Goal: Task Accomplishment & Management: Complete application form

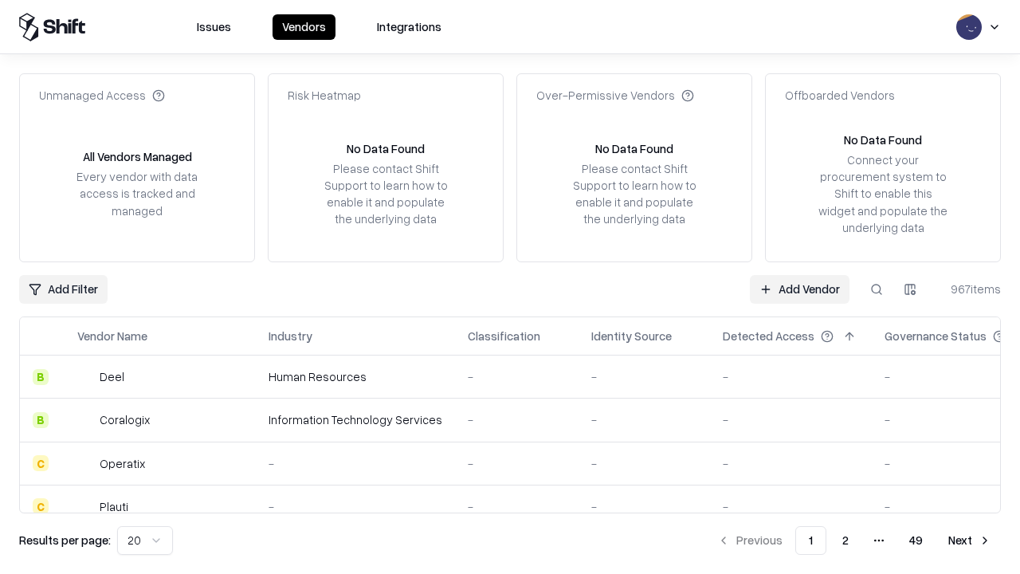
click at [799, 288] on link "Add Vendor" at bounding box center [800, 289] width 100 height 29
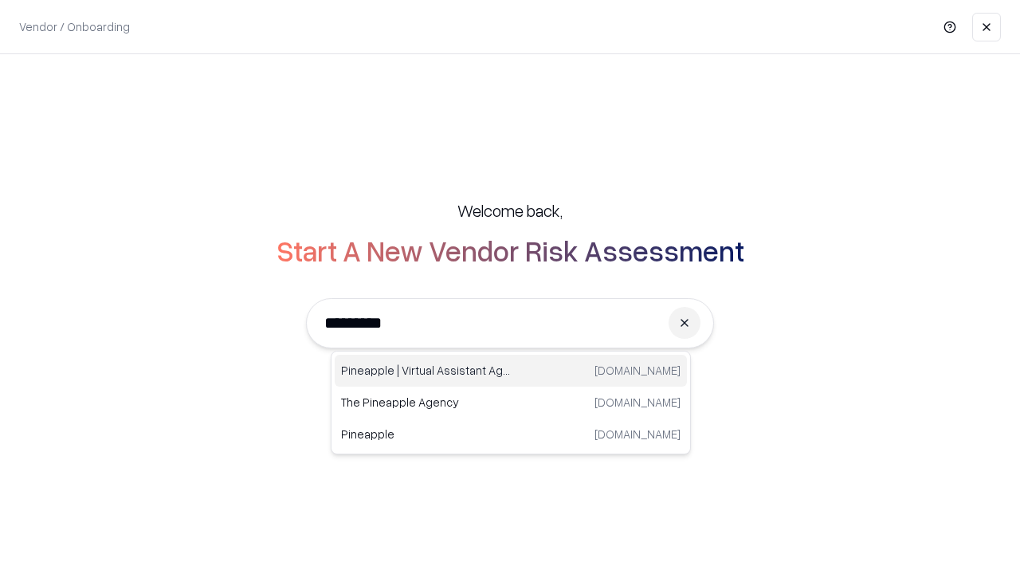
click at [511, 370] on div "Pineapple | Virtual Assistant Agency [DOMAIN_NAME]" at bounding box center [511, 370] width 352 height 32
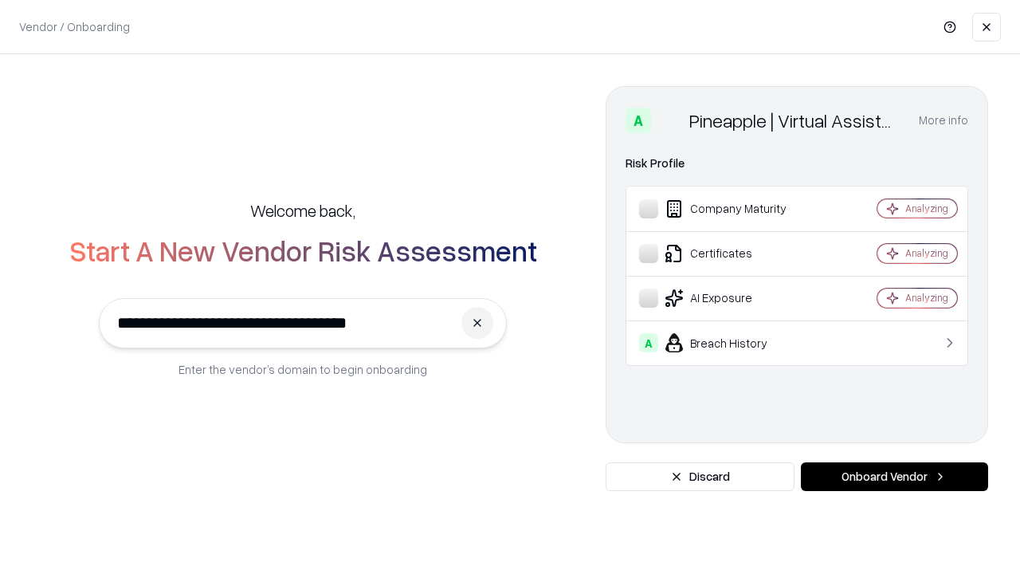
type input "**********"
click at [894, 476] on button "Onboard Vendor" at bounding box center [894, 476] width 187 height 29
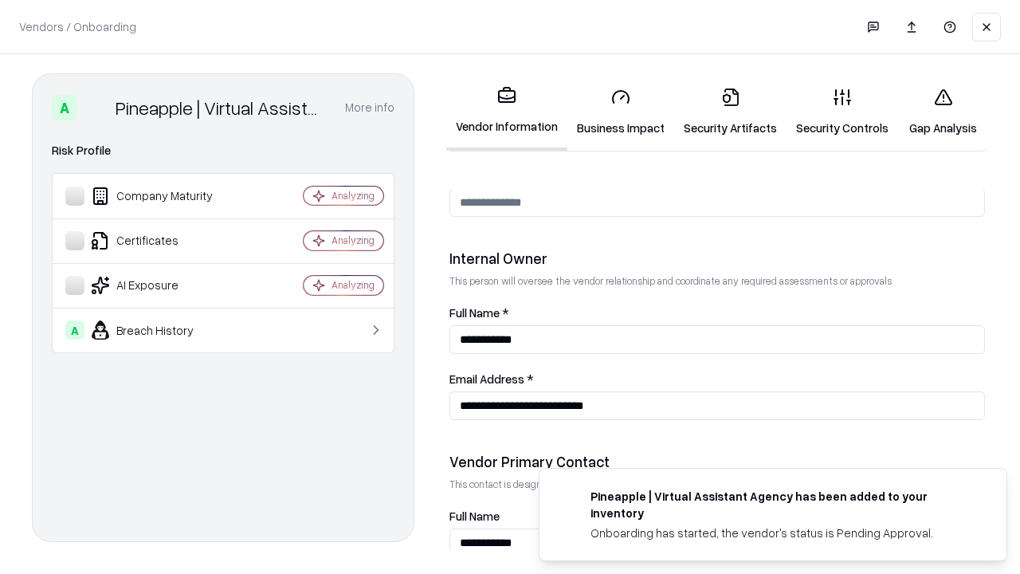
scroll to position [825, 0]
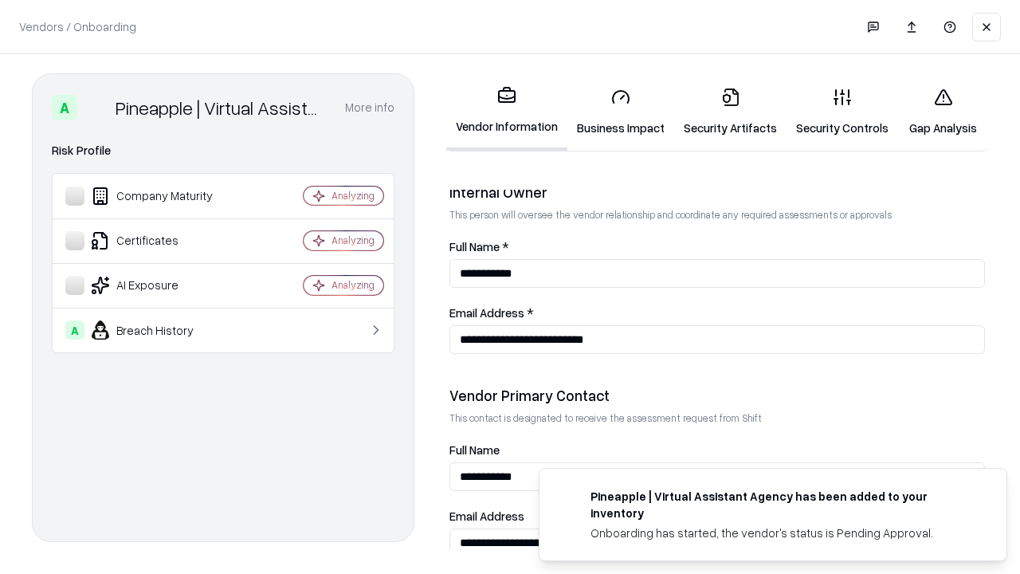
click at [621, 112] on link "Business Impact" at bounding box center [620, 112] width 107 height 74
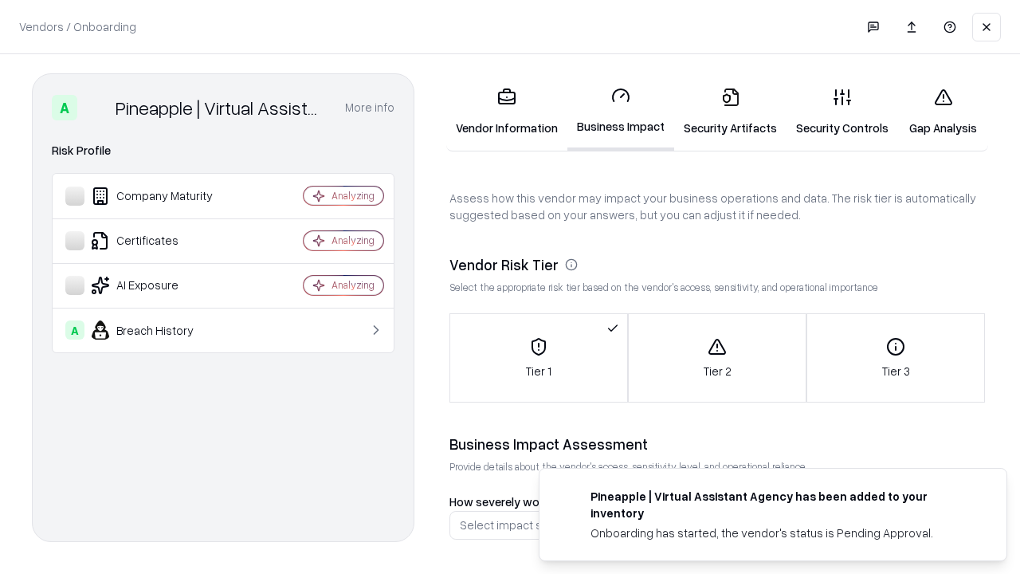
click at [730, 112] on link "Security Artifacts" at bounding box center [730, 112] width 112 height 74
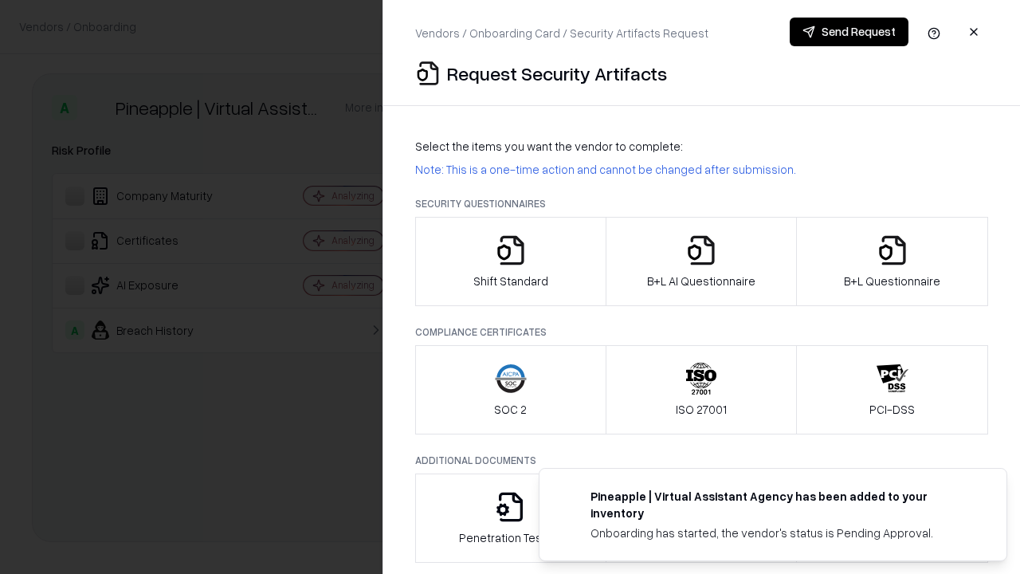
click at [510, 261] on icon "button" at bounding box center [511, 250] width 32 height 32
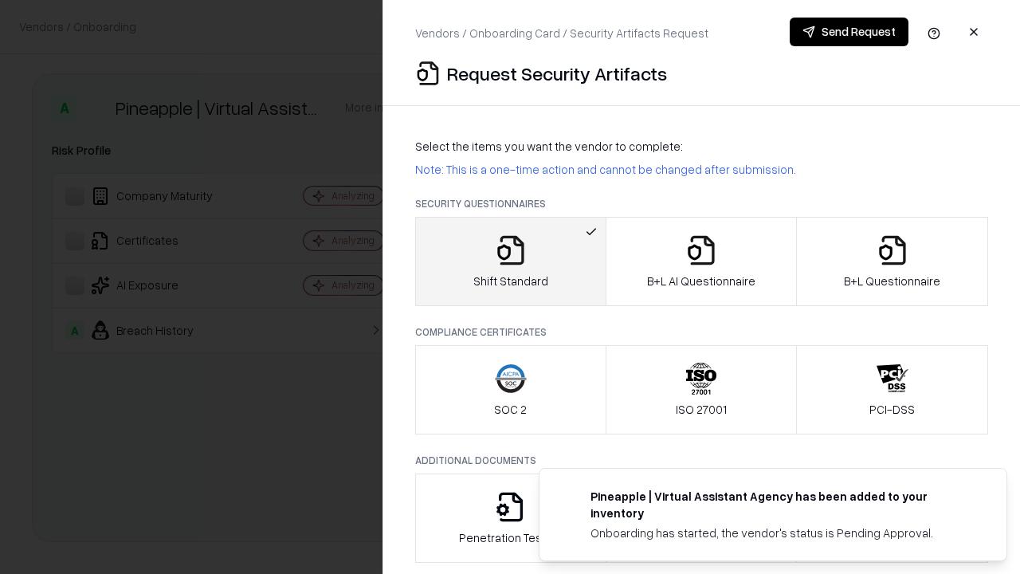
click at [848, 32] on button "Send Request" at bounding box center [848, 32] width 119 height 29
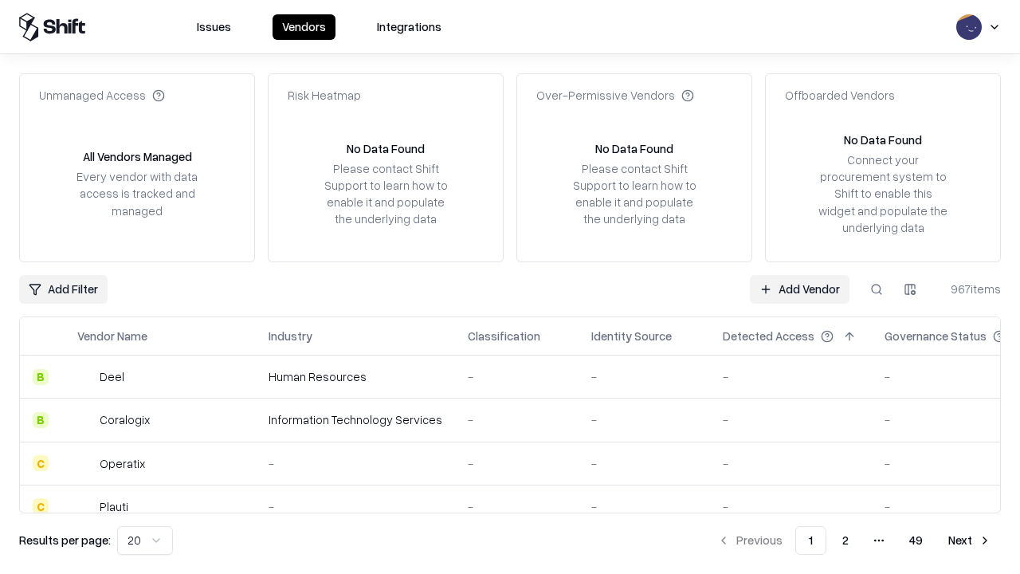
click at [876, 288] on button at bounding box center [876, 289] width 29 height 29
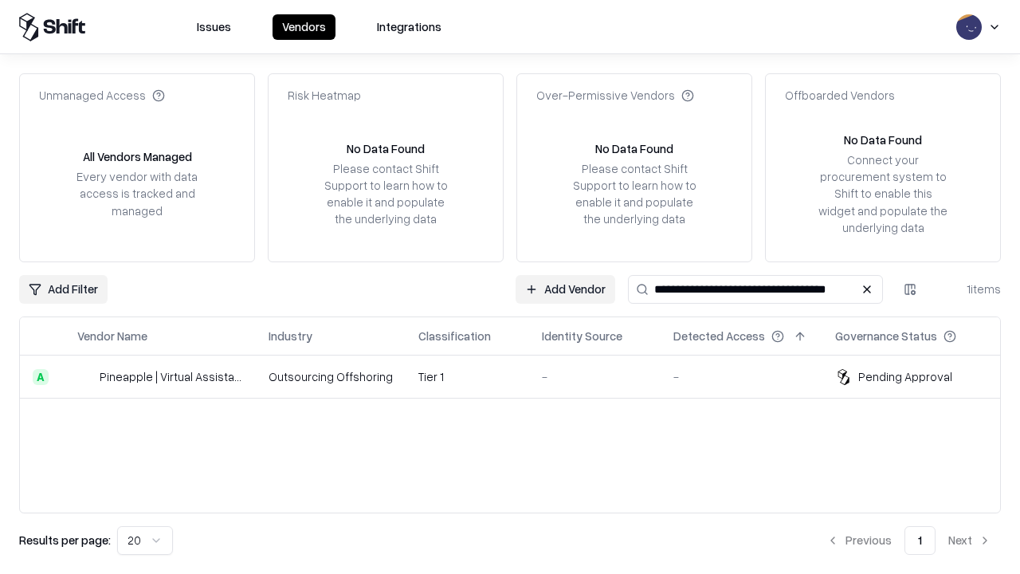
type input "**********"
click at [519, 376] on td "Tier 1" at bounding box center [466, 376] width 123 height 43
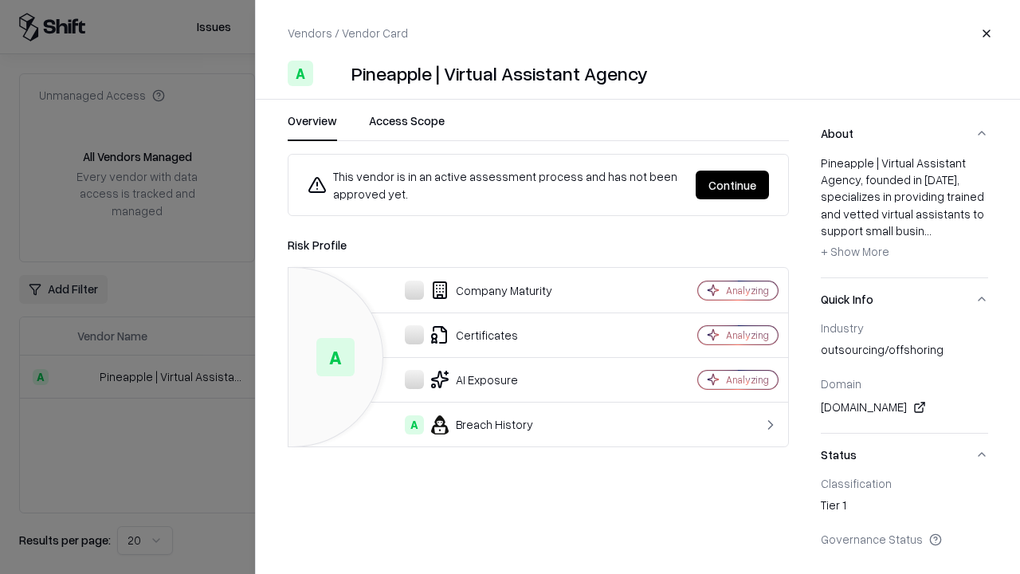
click at [732, 185] on button "Continue" at bounding box center [731, 184] width 73 height 29
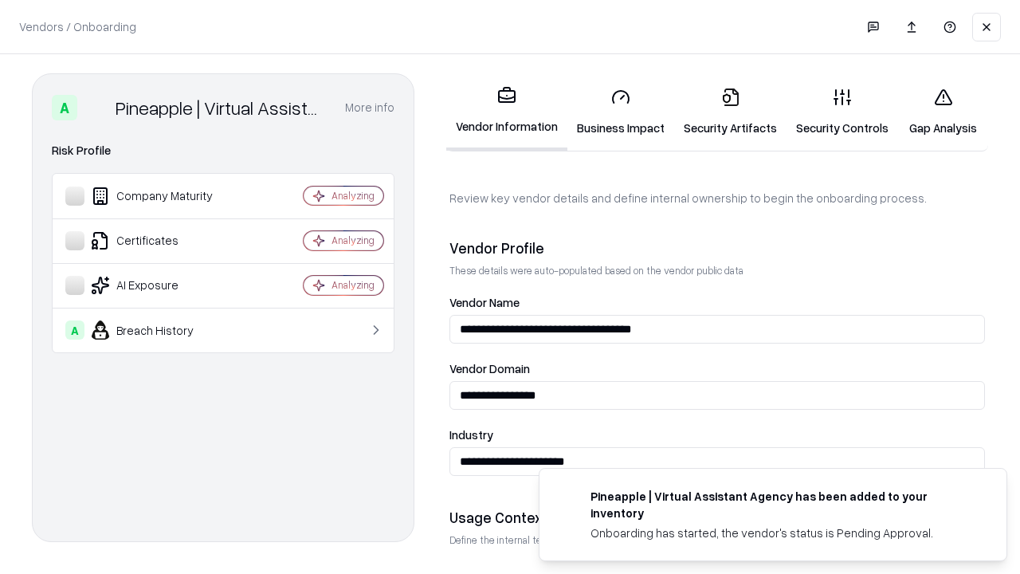
click at [730, 112] on link "Security Artifacts" at bounding box center [730, 112] width 112 height 74
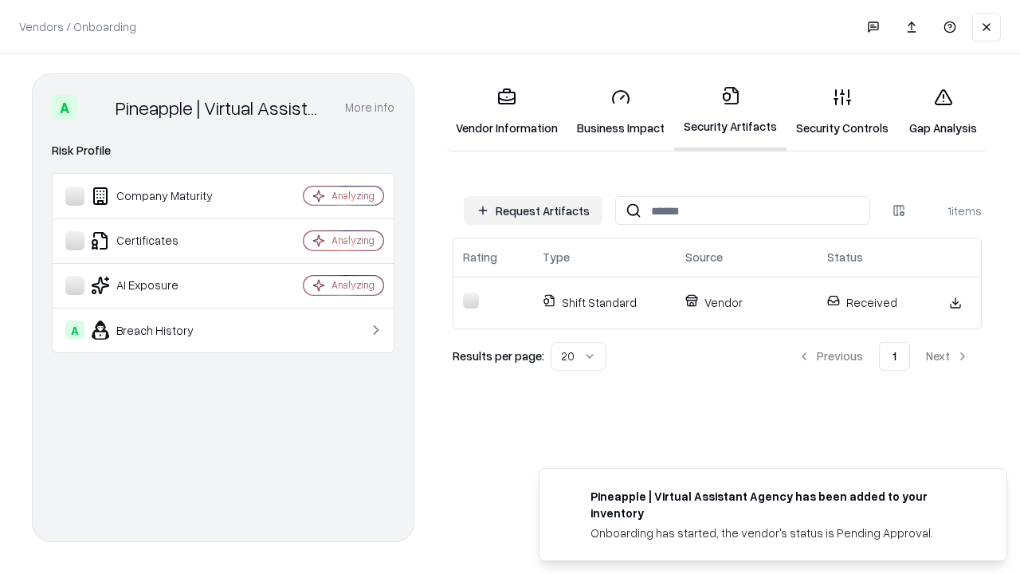
click at [842, 112] on link "Security Controls" at bounding box center [842, 112] width 112 height 74
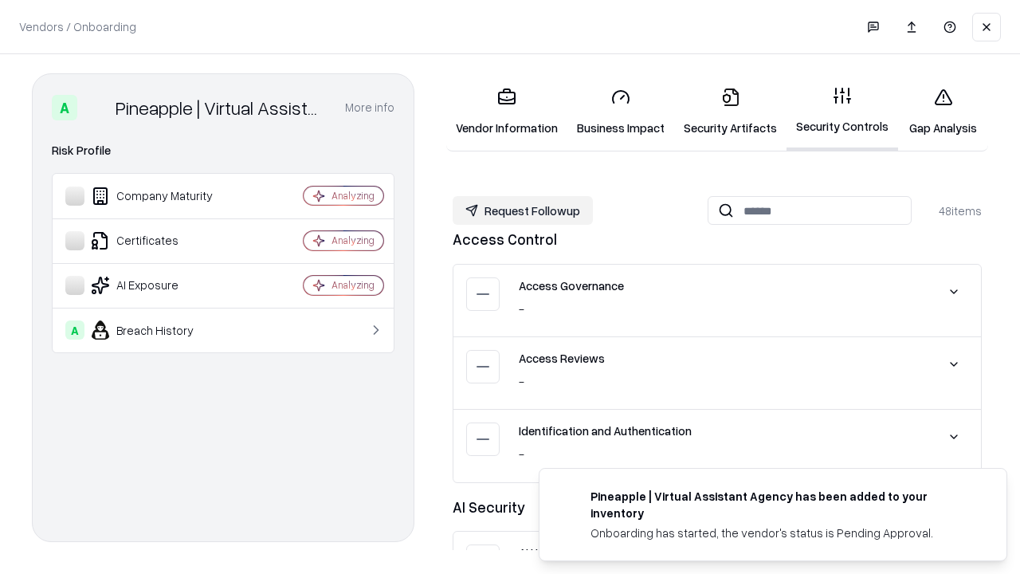
click at [523, 210] on button "Request Followup" at bounding box center [522, 210] width 140 height 29
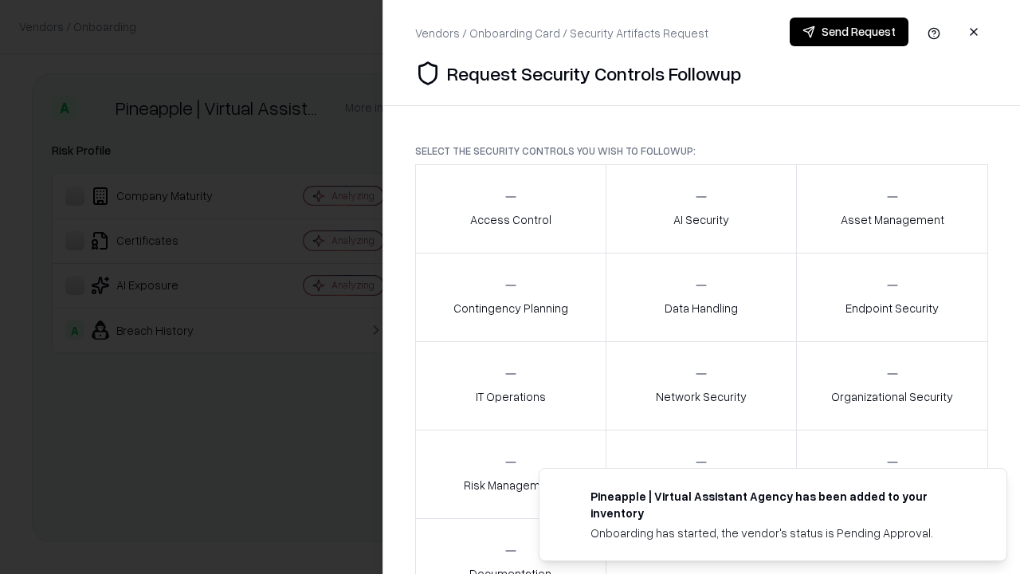
click at [510, 209] on div "Access Control" at bounding box center [510, 208] width 81 height 39
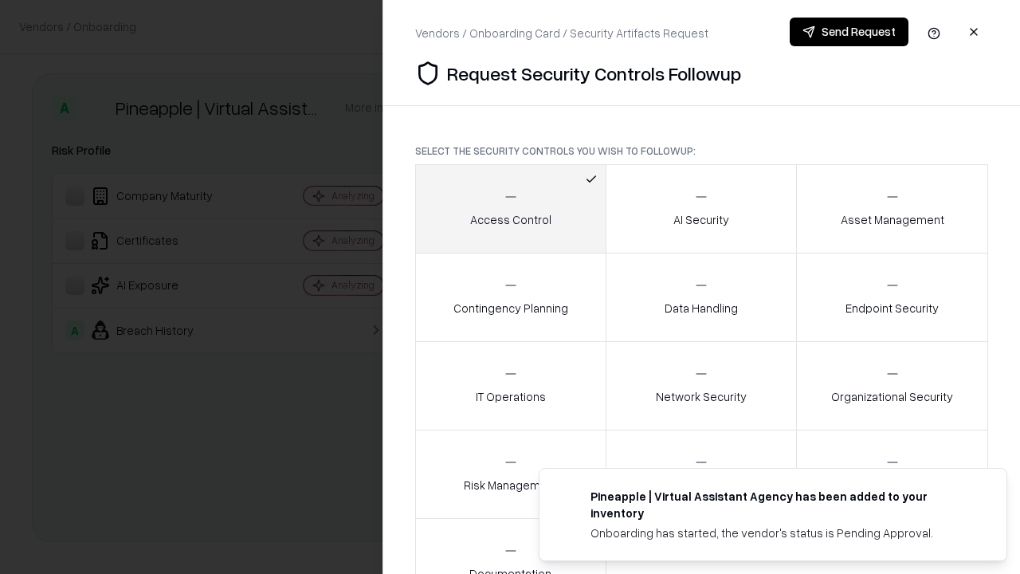
click at [848, 32] on button "Send Request" at bounding box center [848, 32] width 119 height 29
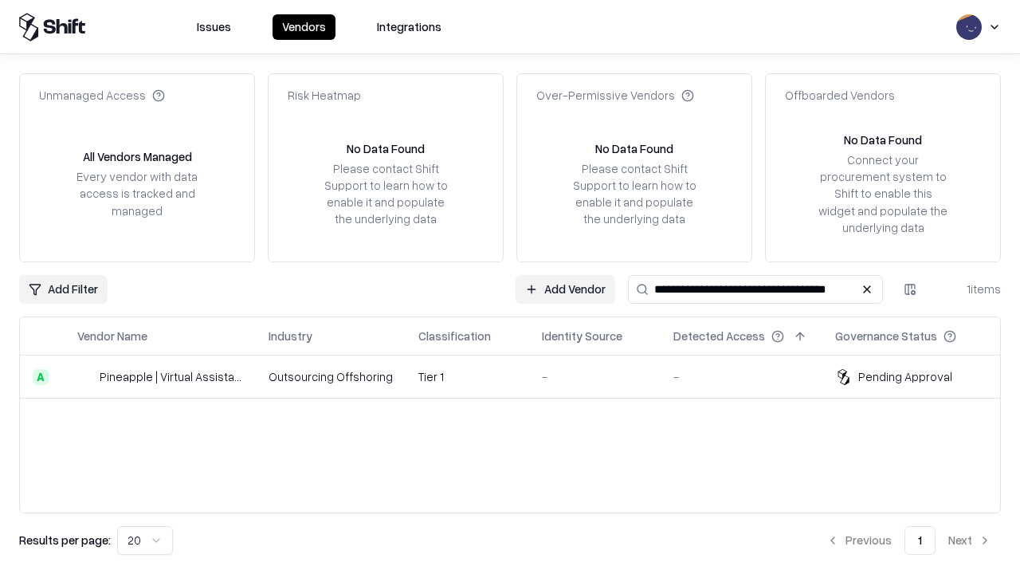
type input "**********"
click at [519, 376] on td "Tier 1" at bounding box center [466, 376] width 123 height 43
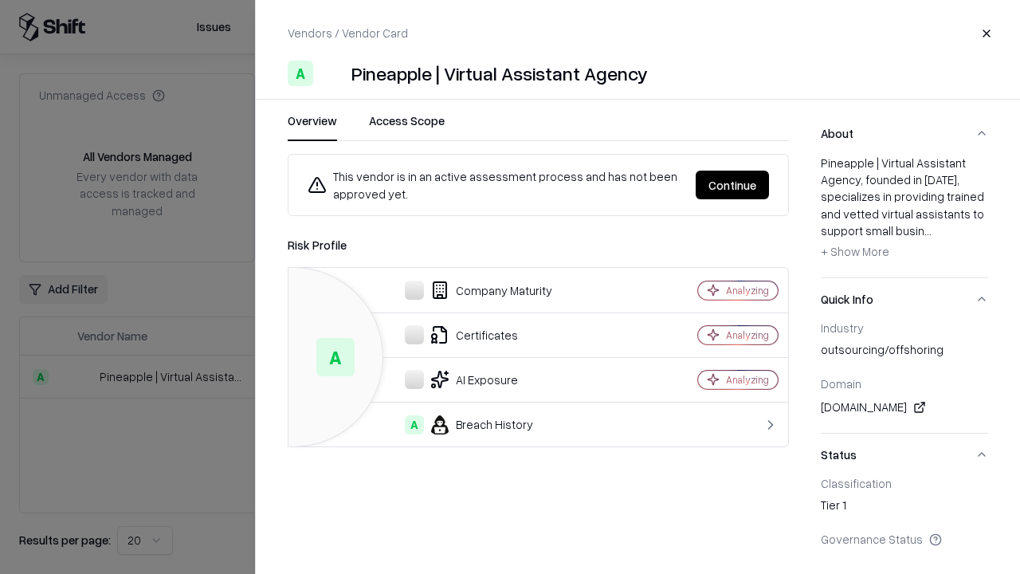
click at [732, 185] on button "Continue" at bounding box center [731, 184] width 73 height 29
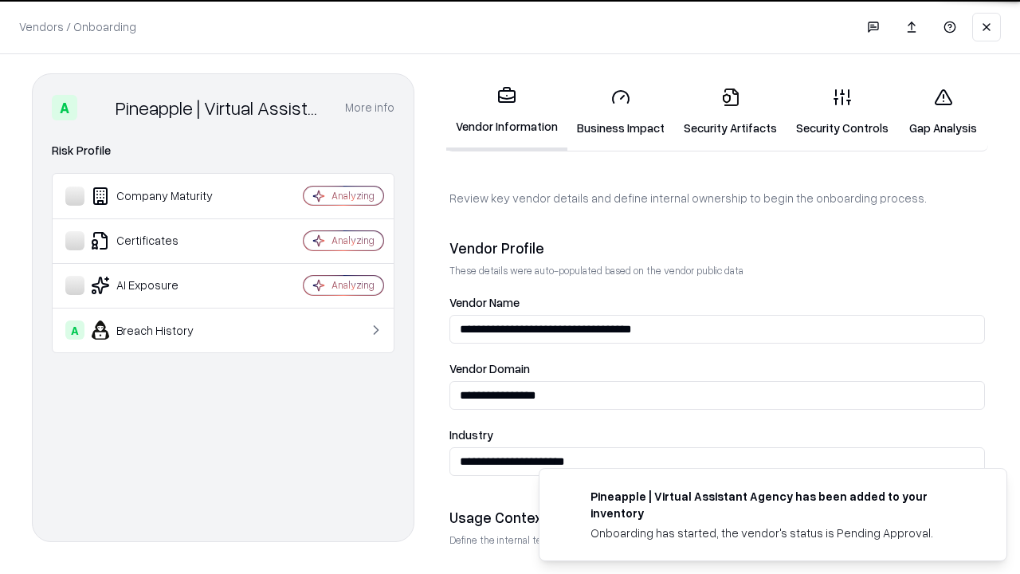
click at [942, 112] on link "Gap Analysis" at bounding box center [943, 112] width 90 height 74
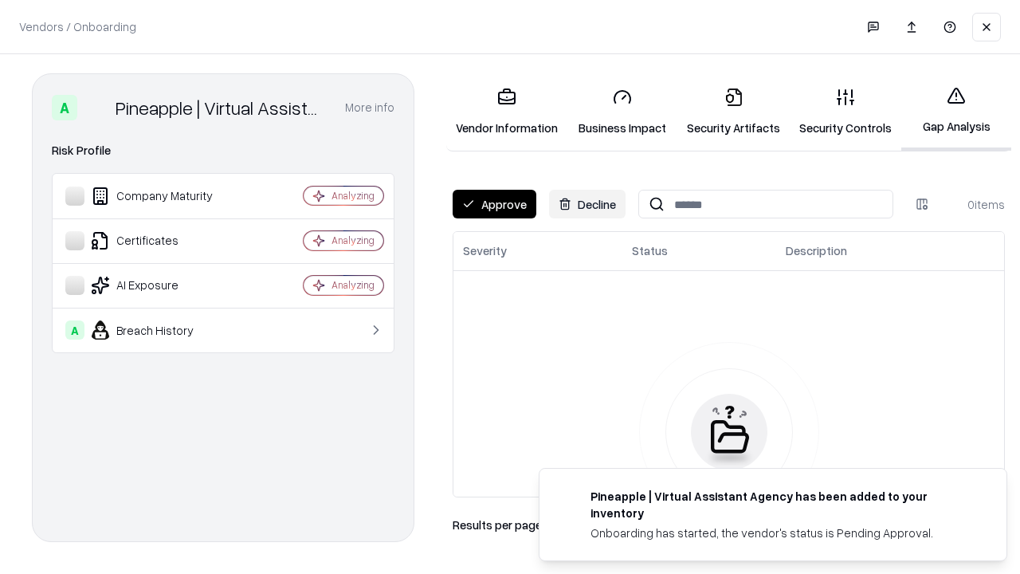
click at [494, 204] on button "Approve" at bounding box center [494, 204] width 84 height 29
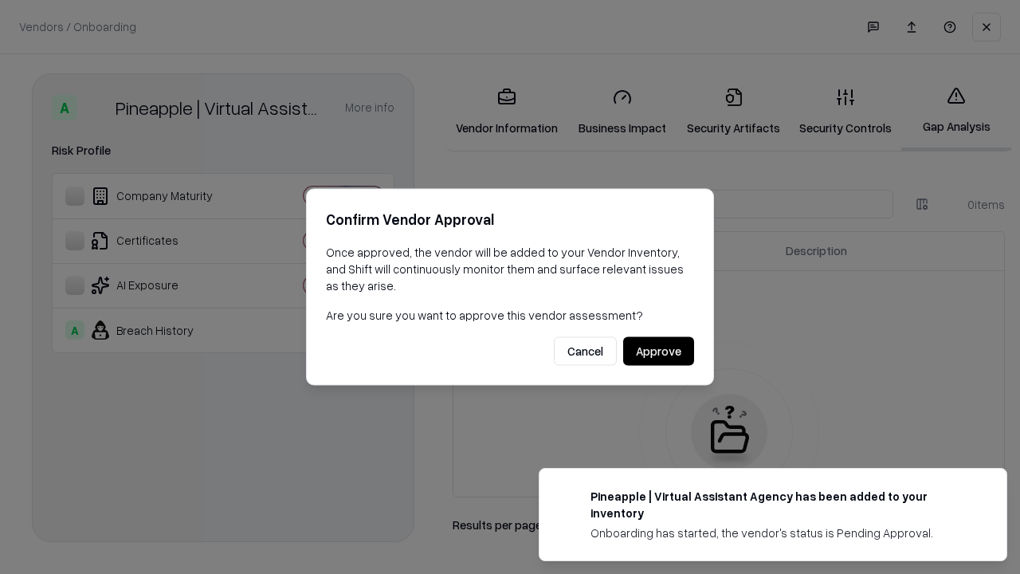
click at [658, 351] on button "Approve" at bounding box center [658, 351] width 71 height 29
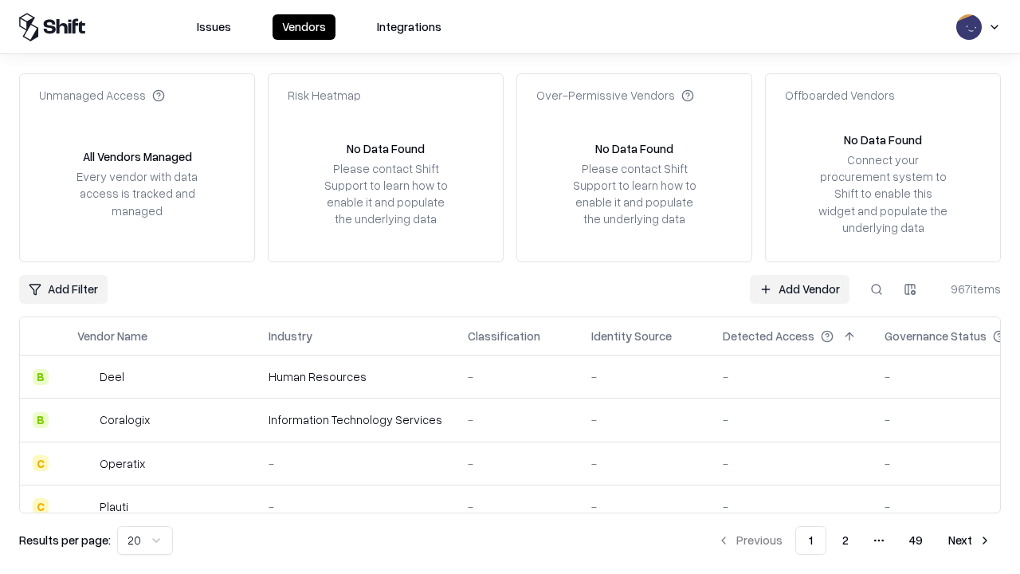
type input "**********"
click at [799, 288] on link "Add Vendor" at bounding box center [800, 289] width 100 height 29
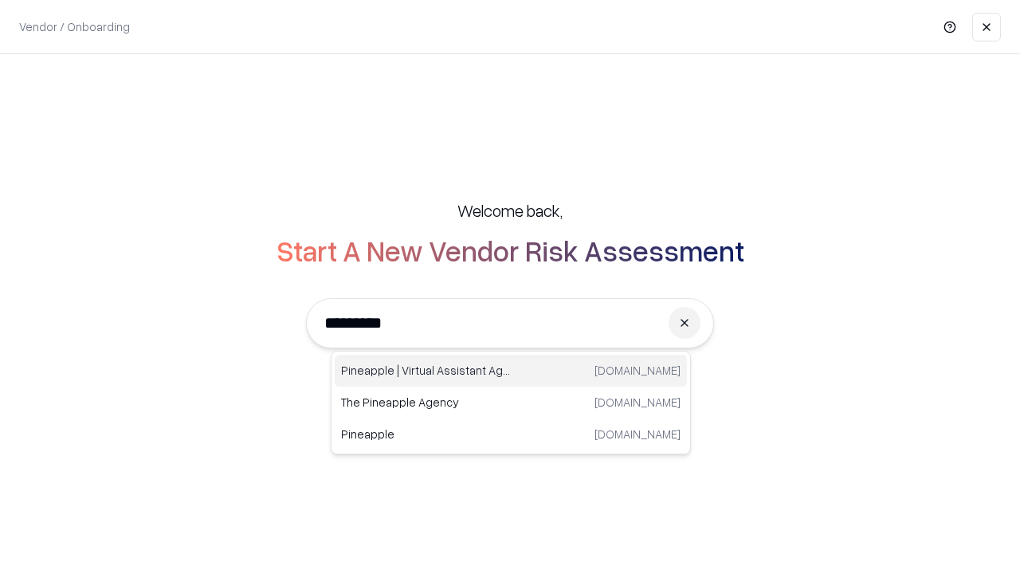
click at [511, 370] on div "Pineapple | Virtual Assistant Agency [DOMAIN_NAME]" at bounding box center [511, 370] width 352 height 32
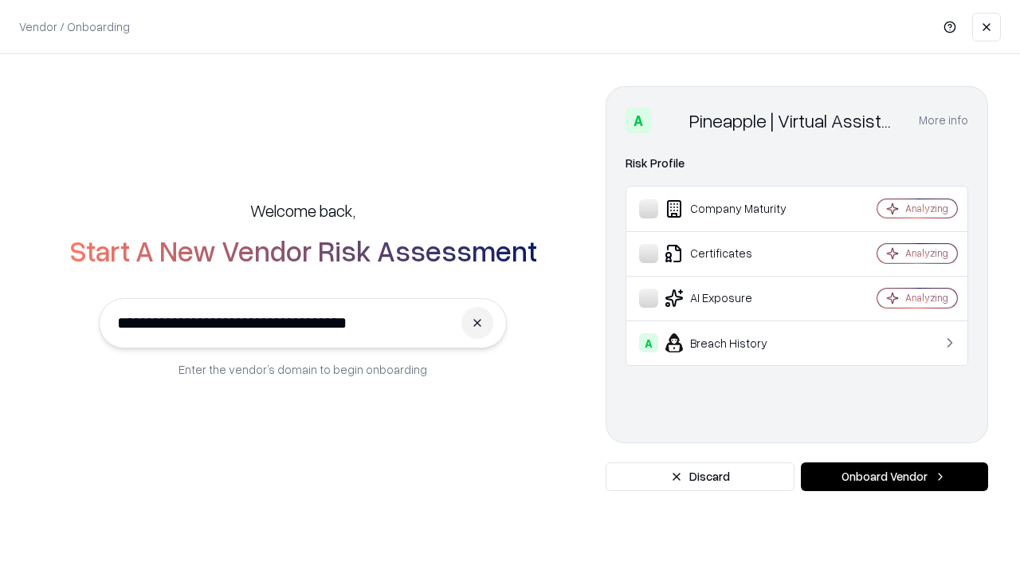
type input "**********"
click at [894, 476] on button "Onboard Vendor" at bounding box center [894, 476] width 187 height 29
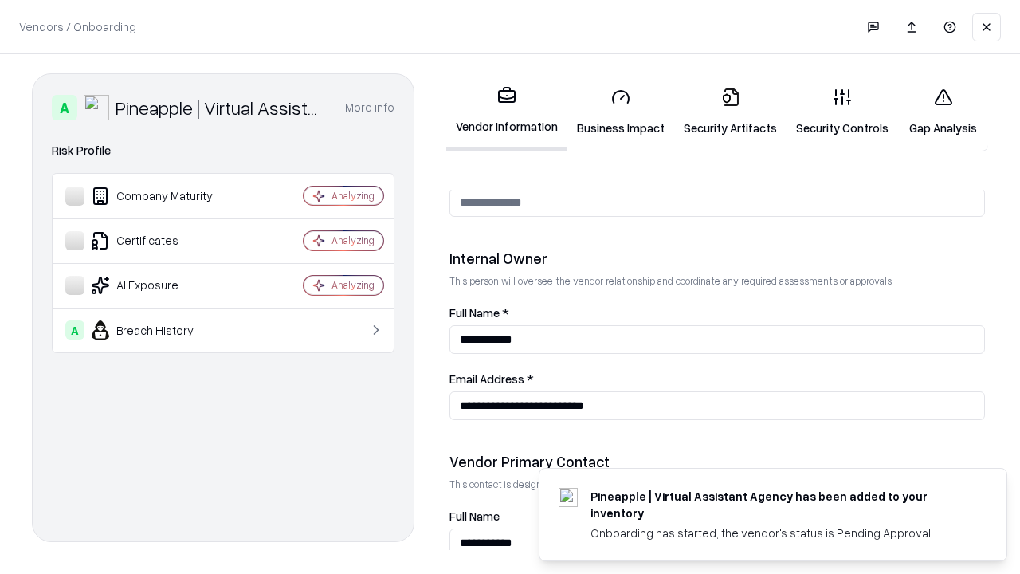
scroll to position [825, 0]
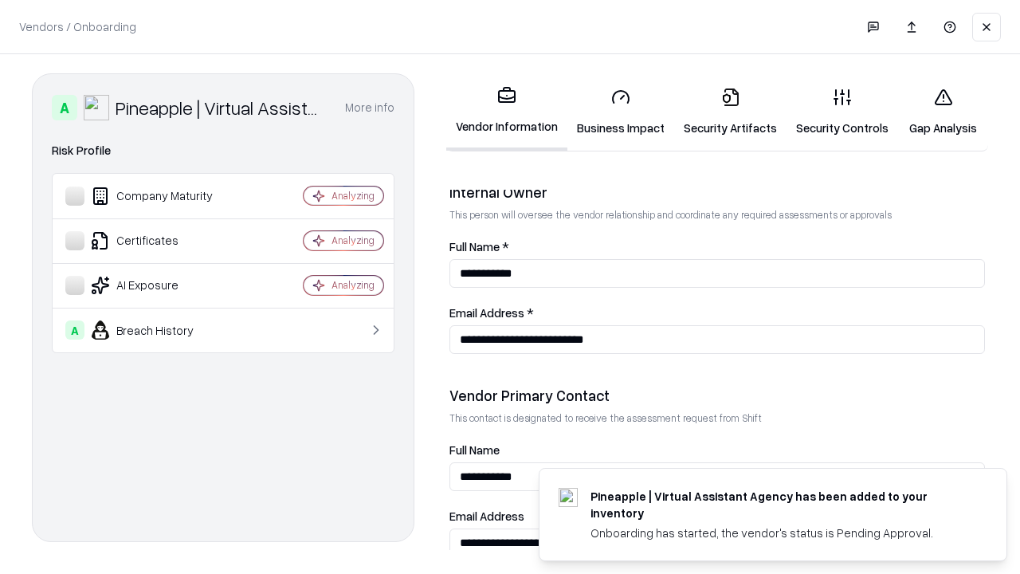
click at [942, 112] on link "Gap Analysis" at bounding box center [943, 112] width 90 height 74
